Goal: Obtain resource: Download file/media

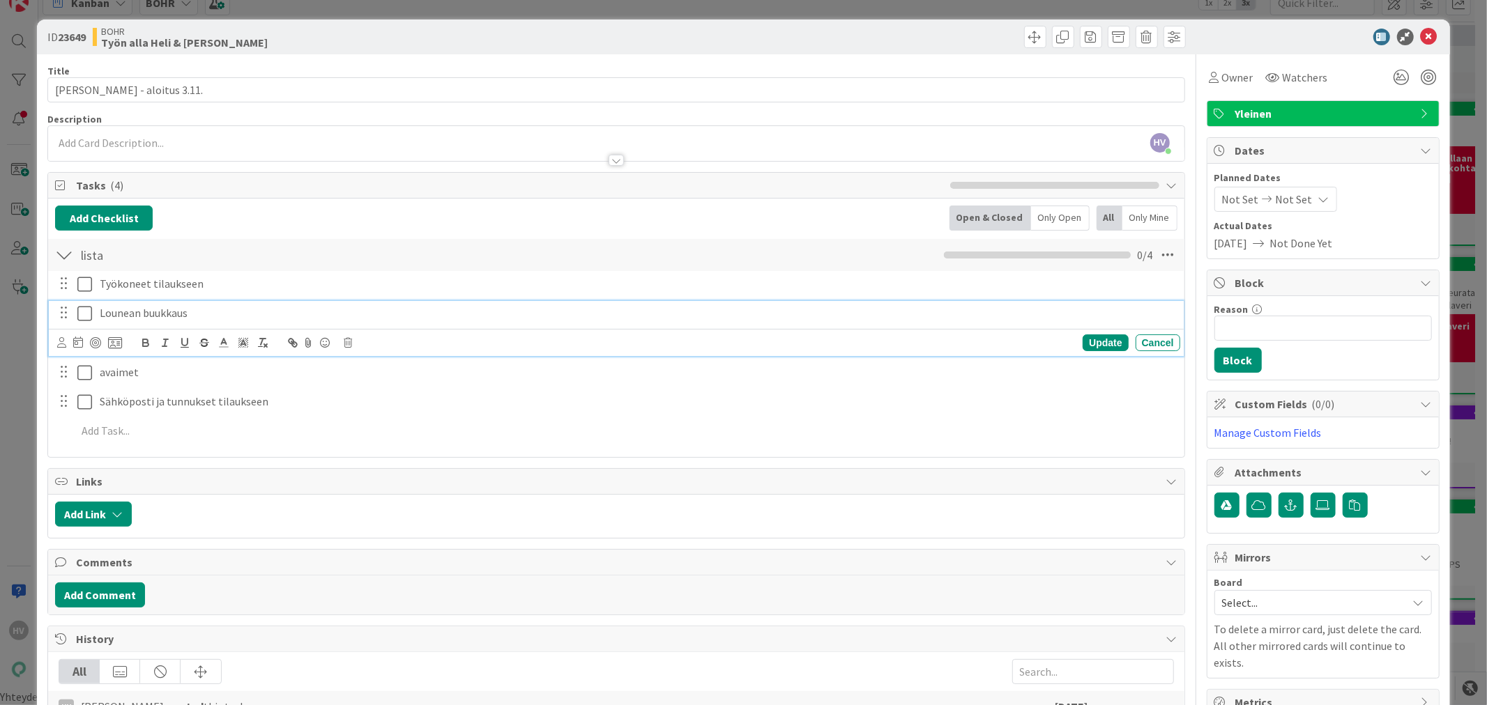
click at [81, 316] on icon at bounding box center [84, 313] width 15 height 17
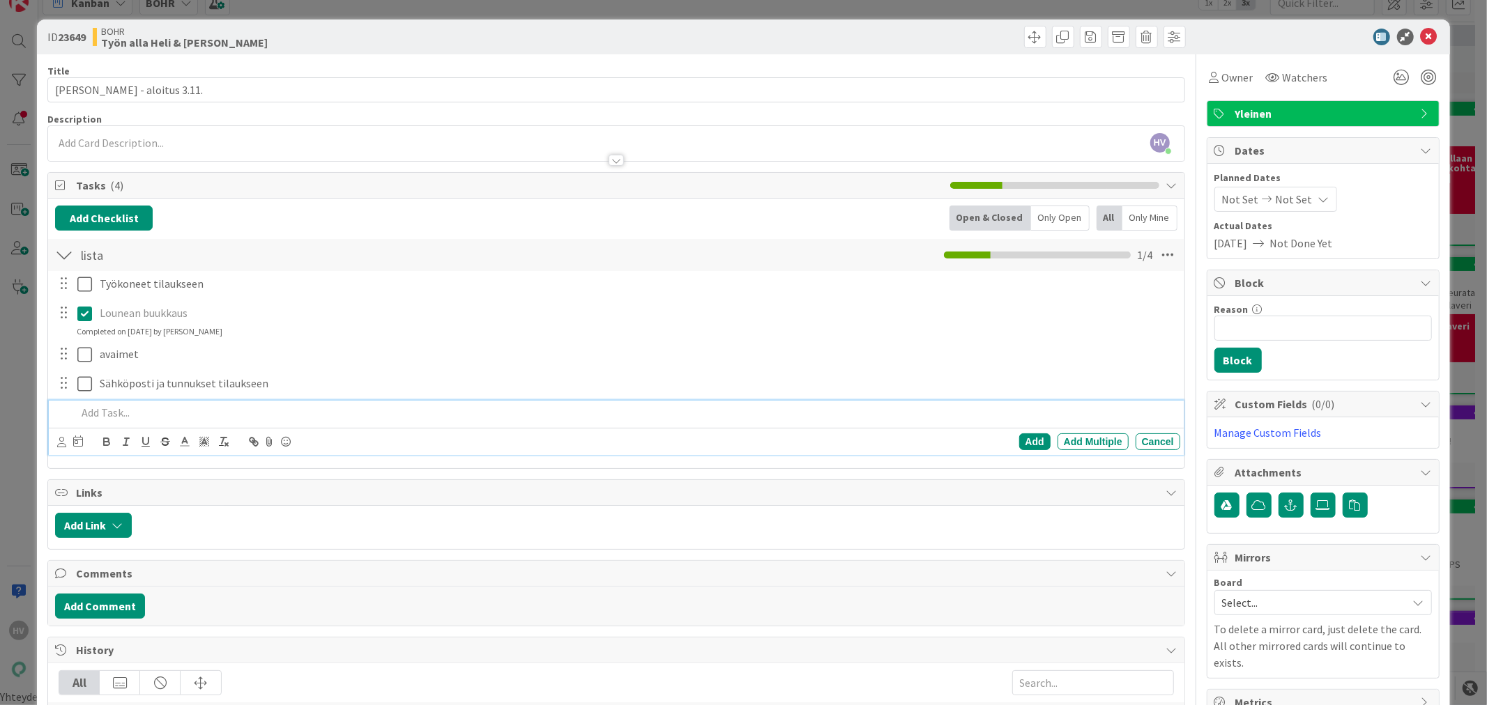
click at [164, 408] on p at bounding box center [625, 413] width 1097 height 16
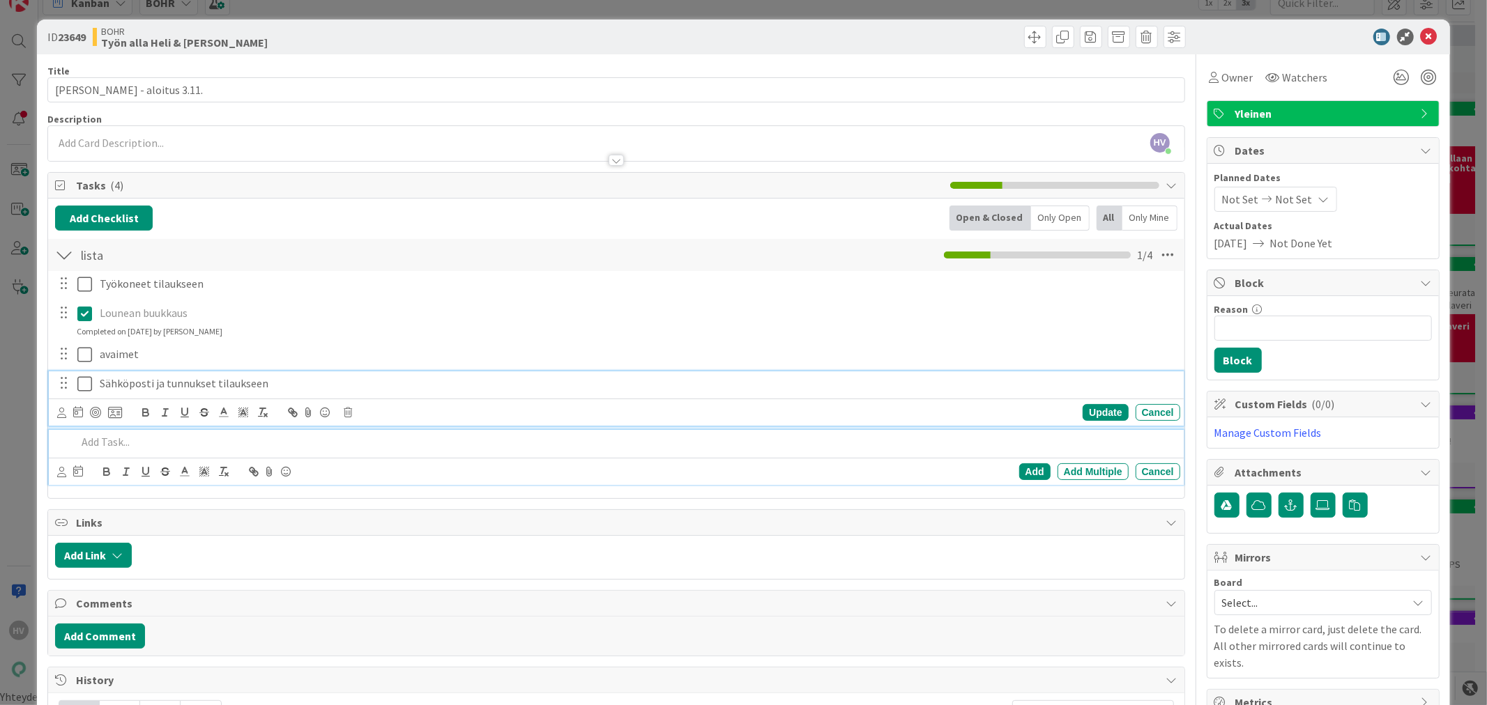
click at [323, 389] on p "Sähköposti ja tunnukset tilaukseen" at bounding box center [637, 384] width 1075 height 16
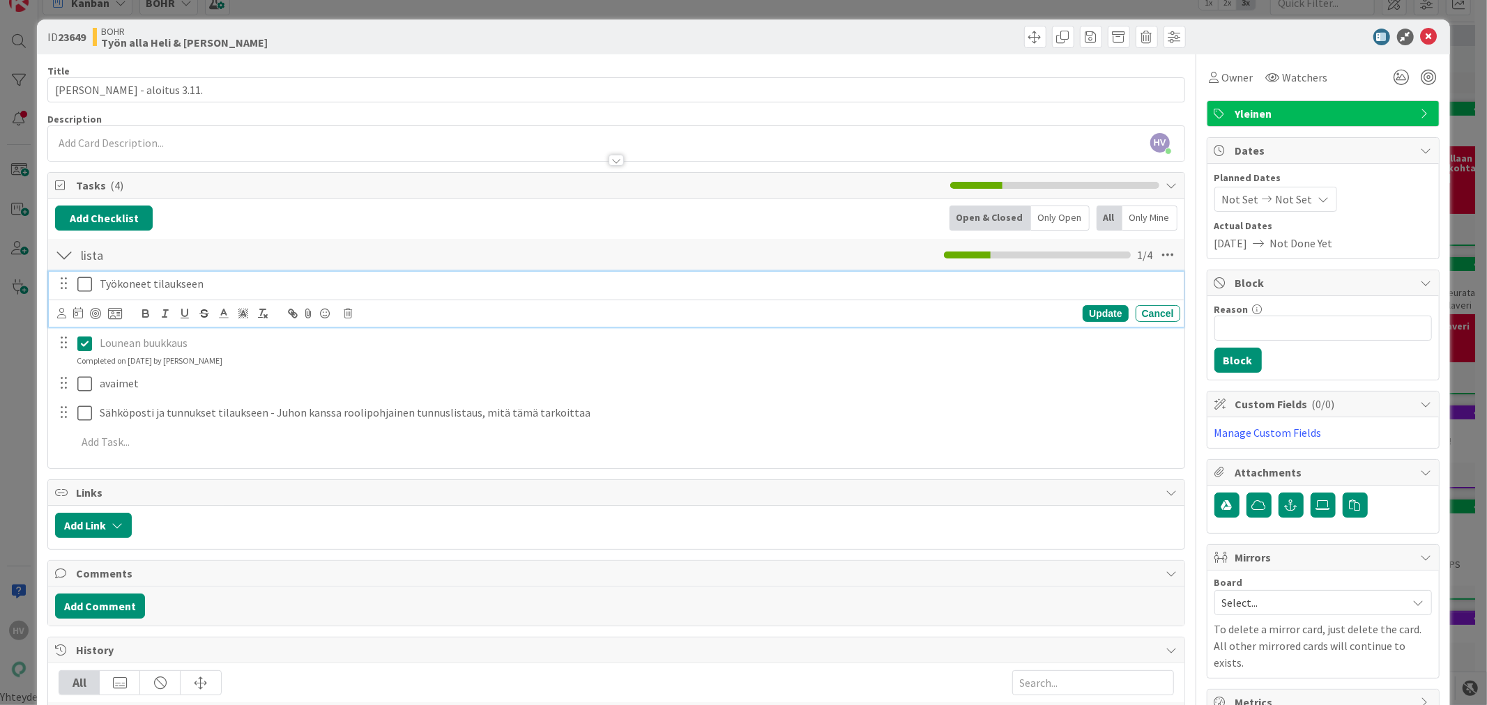
click at [220, 286] on p "Työkoneet tilaukseen" at bounding box center [637, 284] width 1075 height 16
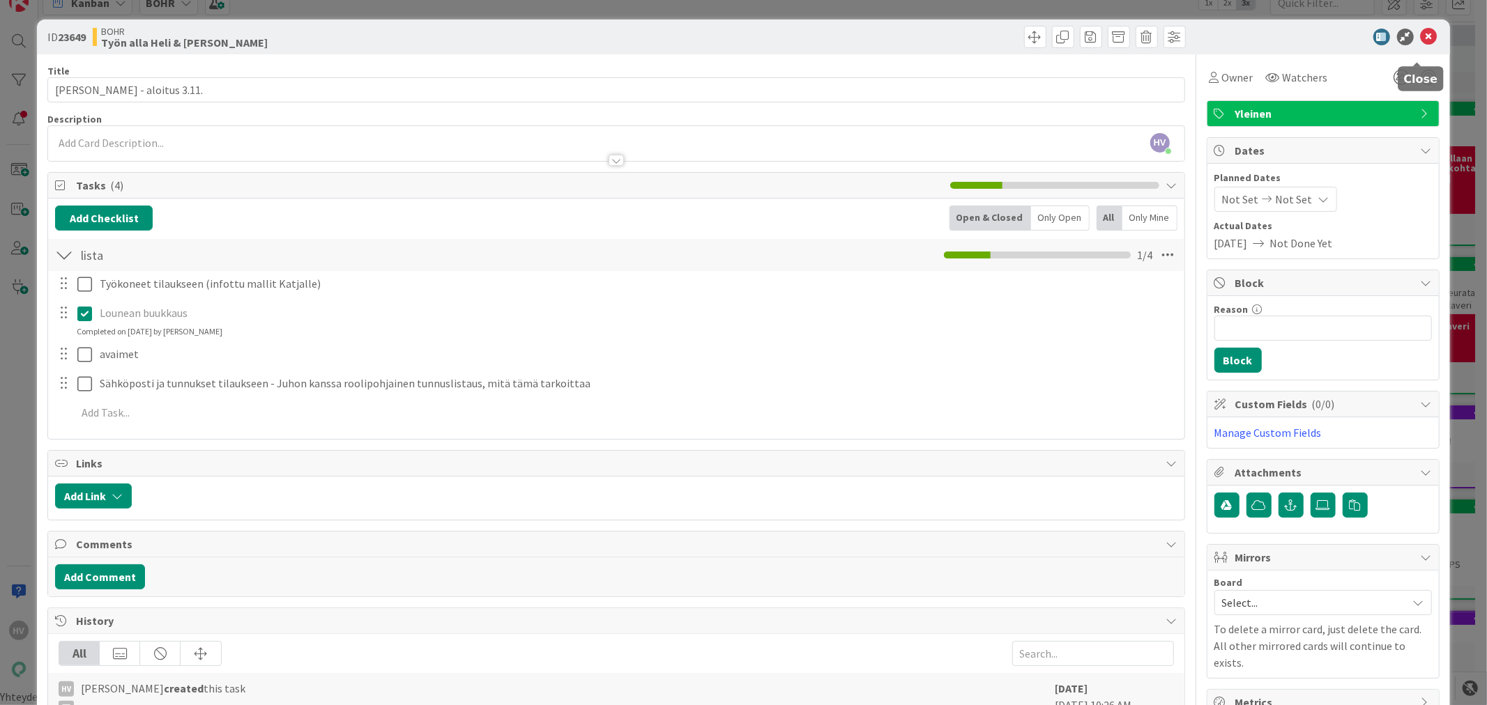
click at [1421, 33] on icon at bounding box center [1429, 37] width 17 height 17
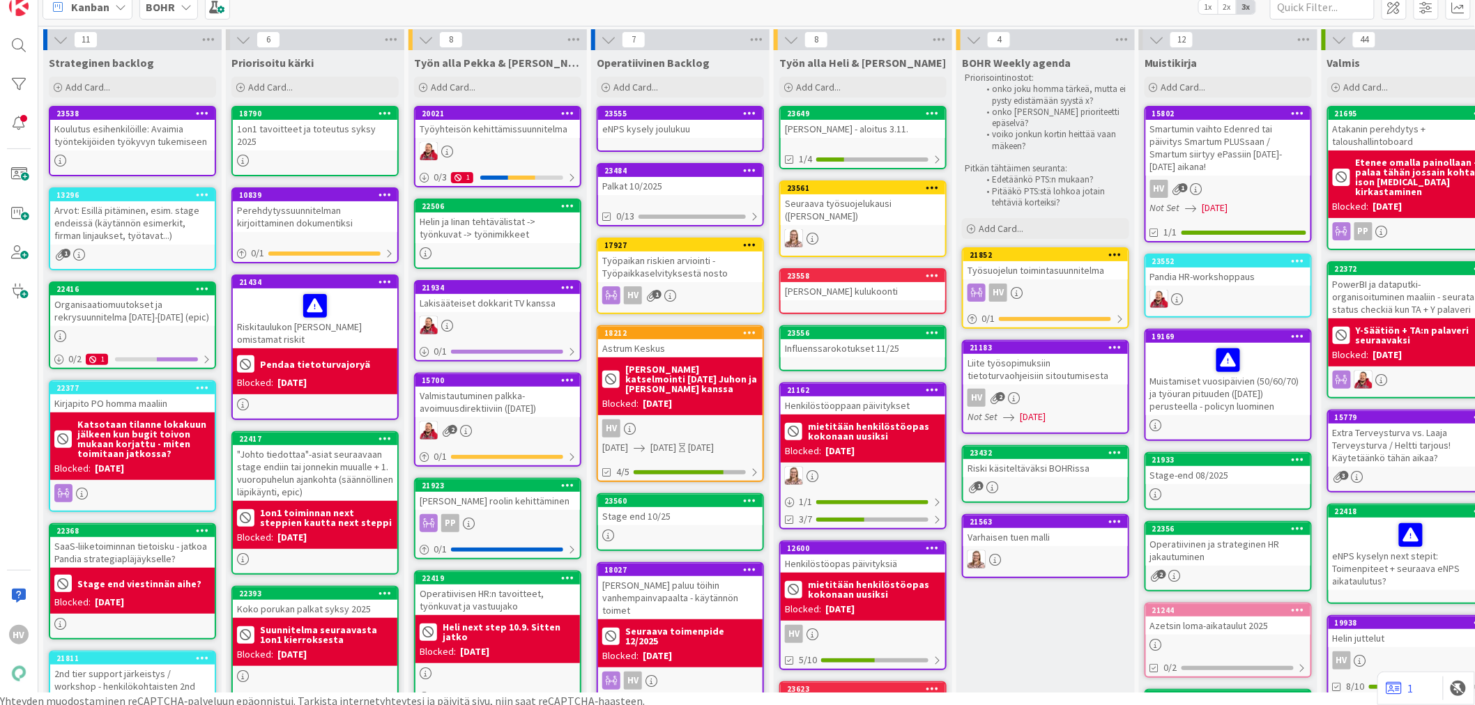
scroll to position [17, 0]
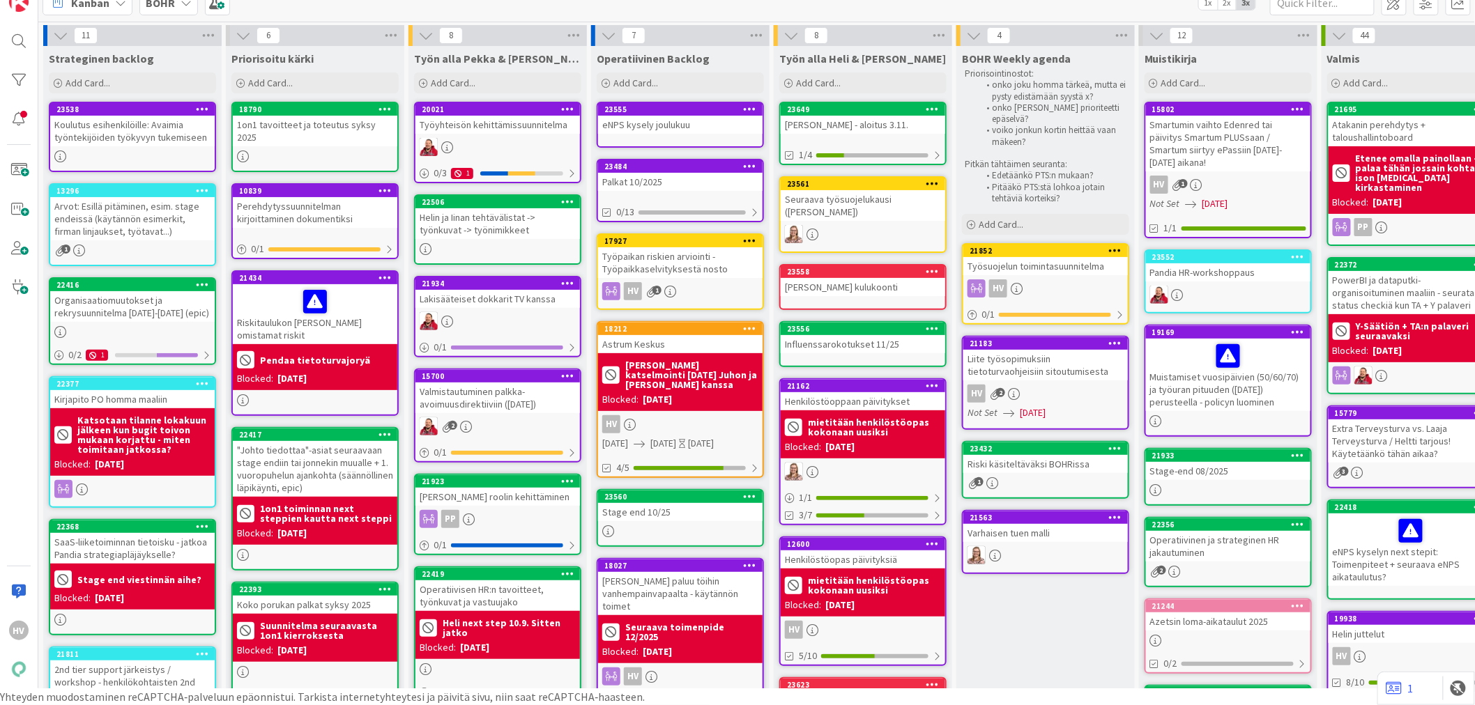
click at [171, 20] on div "Kanban BOHR 1x 2x 3x" at bounding box center [756, 2] width 1437 height 38
click at [181, 3] on icon at bounding box center [186, 2] width 11 height 11
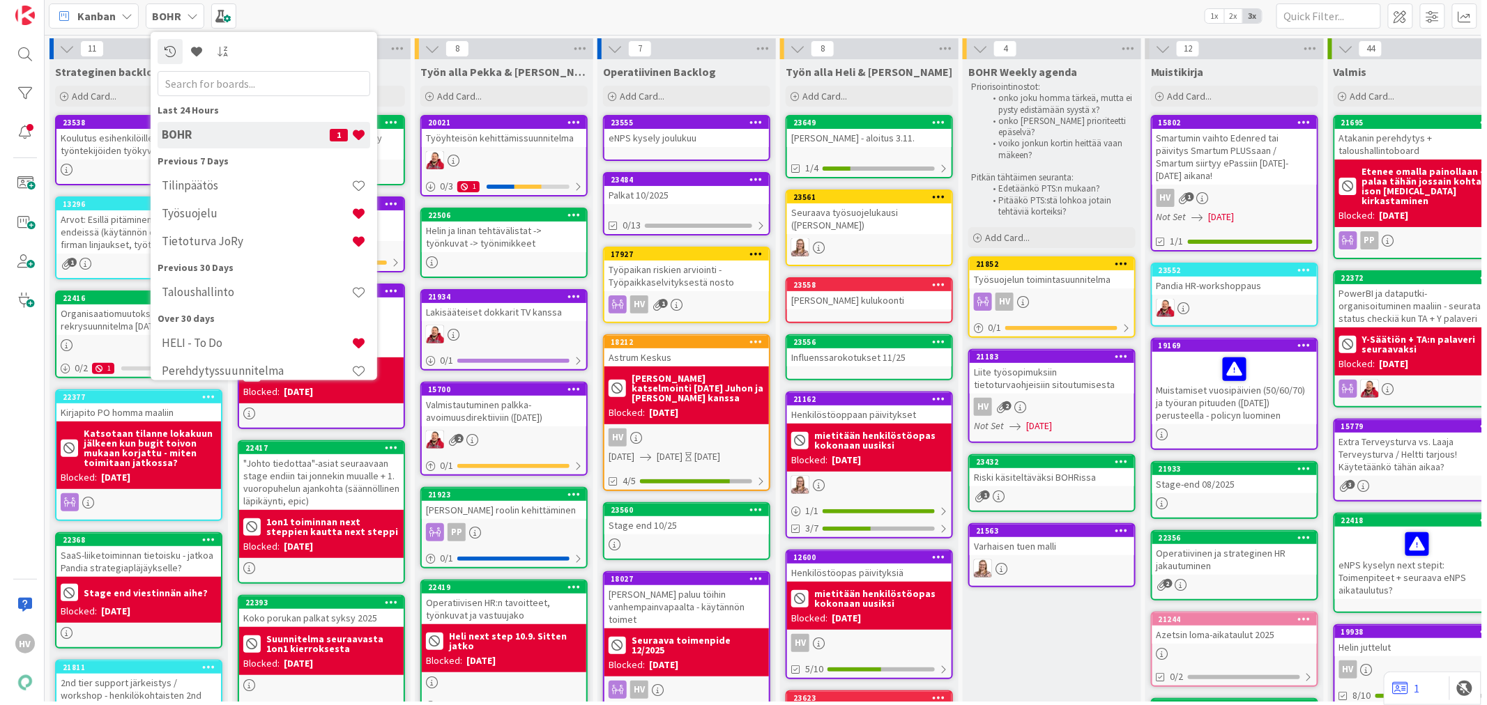
scroll to position [0, 0]
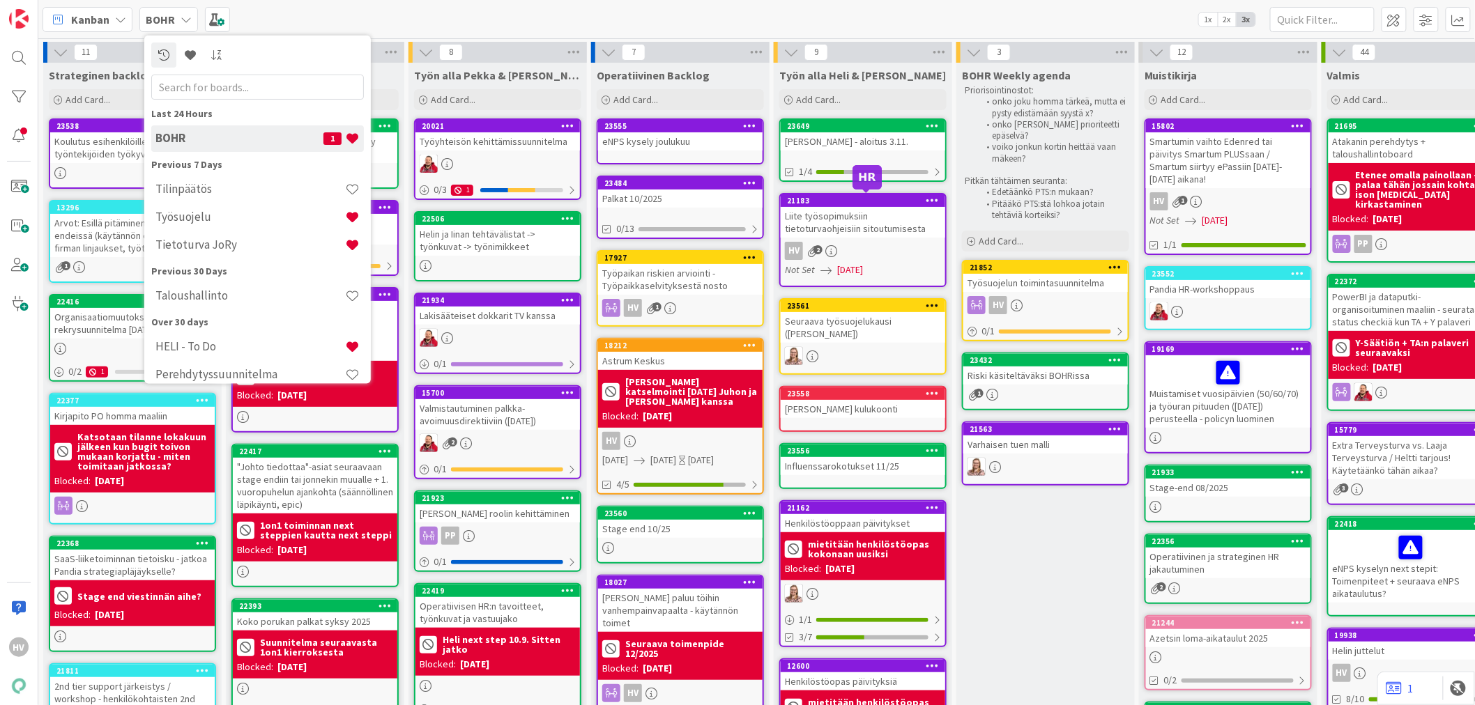
click at [835, 199] on div "21183" at bounding box center [866, 201] width 158 height 10
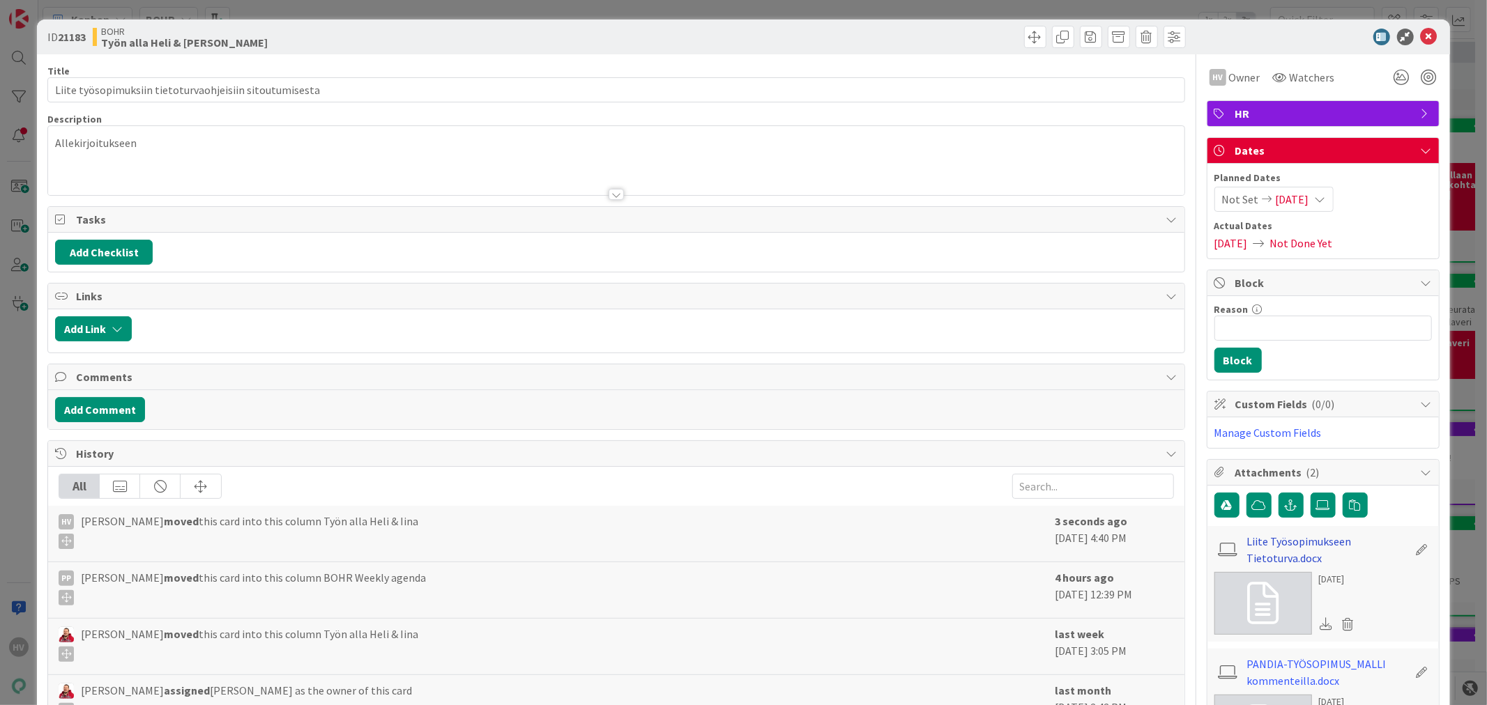
click at [1280, 549] on link "Liite Työsopimukseen Tietoturva.docx" at bounding box center [1327, 549] width 162 height 33
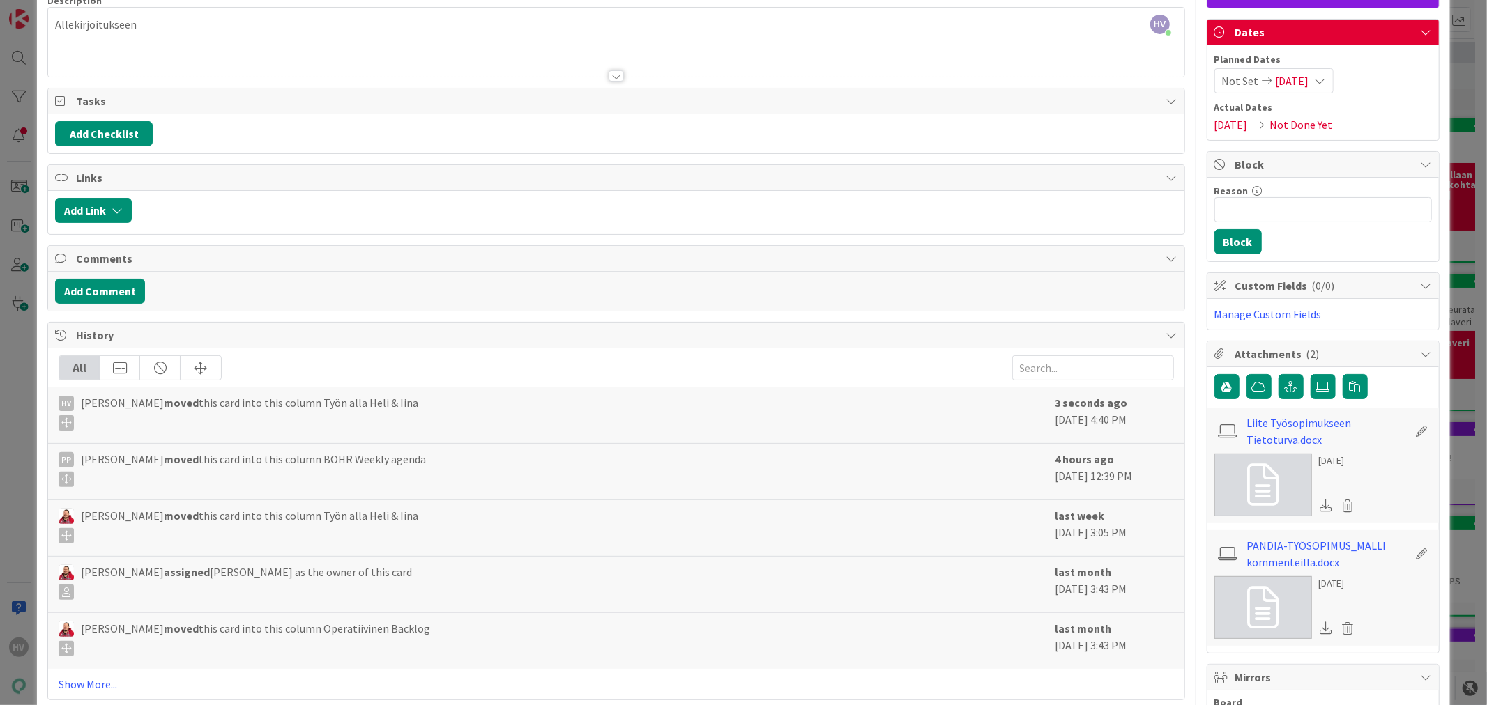
scroll to position [263, 0]
